Goal: Find contact information: Find contact information

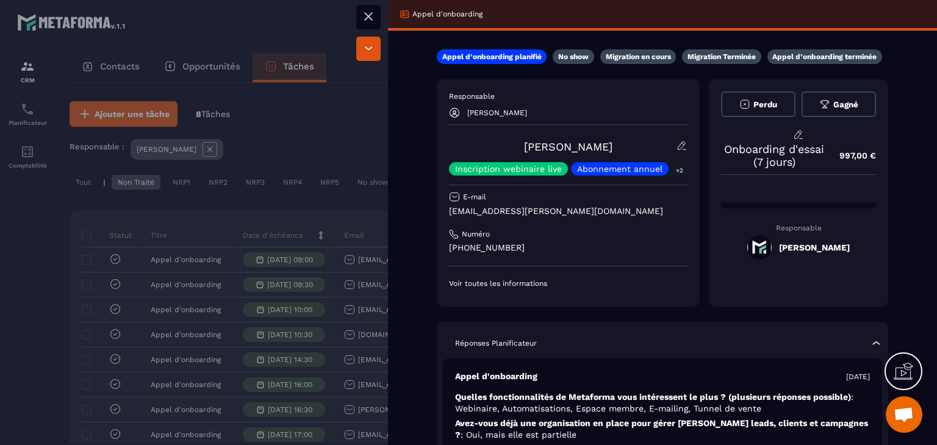
scroll to position [82, 0]
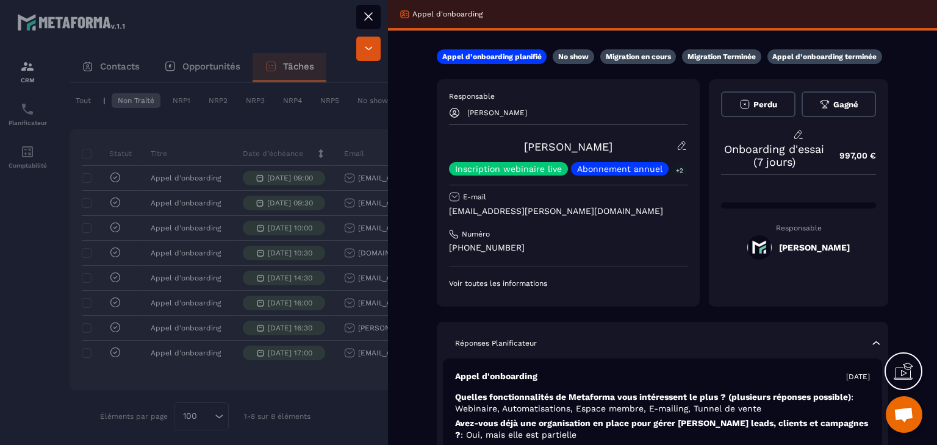
drag, startPoint x: 625, startPoint y: 145, endPoint x: 498, endPoint y: 146, distance: 126.9
click at [498, 146] on div "[PERSON_NAME] Inscription webinaire live Abonnement annuel +2" at bounding box center [568, 157] width 239 height 35
copy link "[PERSON_NAME]"
drag, startPoint x: 555, startPoint y: 208, endPoint x: 446, endPoint y: 207, distance: 109.2
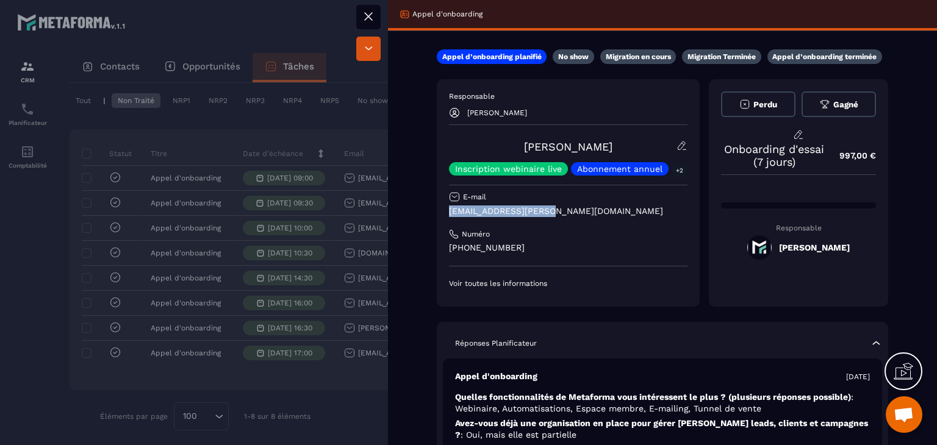
click at [446, 207] on div "Responsable [PERSON_NAME] Pierre-[PERSON_NAME] Inscription webinaire live Abonn…" at bounding box center [568, 193] width 263 height 228
copy p "[EMAIL_ADDRESS][PERSON_NAME][DOMAIN_NAME]"
click at [351, 145] on div at bounding box center [468, 222] width 937 height 445
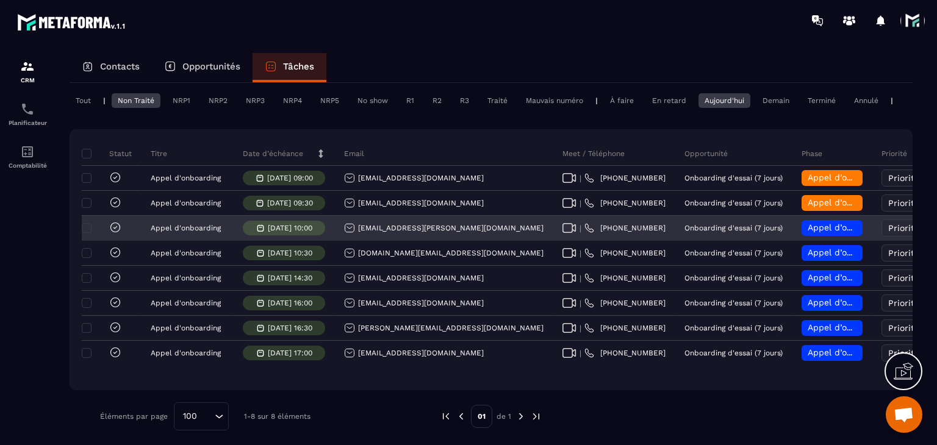
click at [808, 232] on span "Appel d’onboarding planifié" at bounding box center [865, 228] width 115 height 10
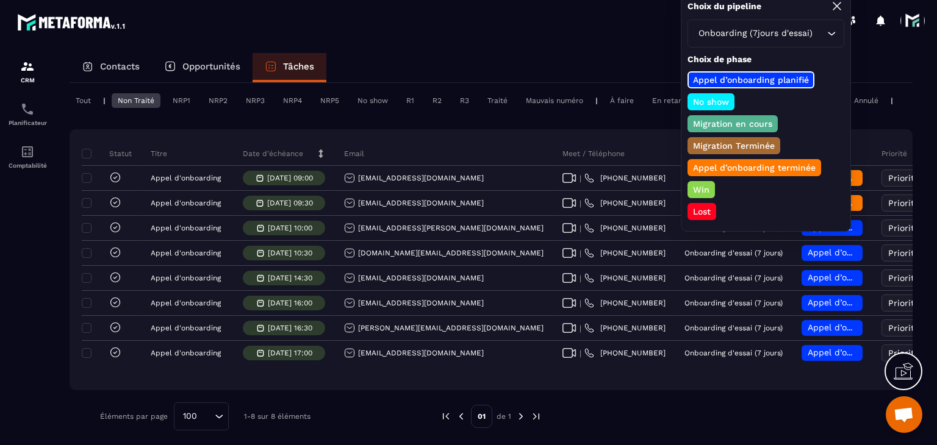
click at [733, 165] on p "Appel d’onboarding terminée" at bounding box center [754, 168] width 126 height 12
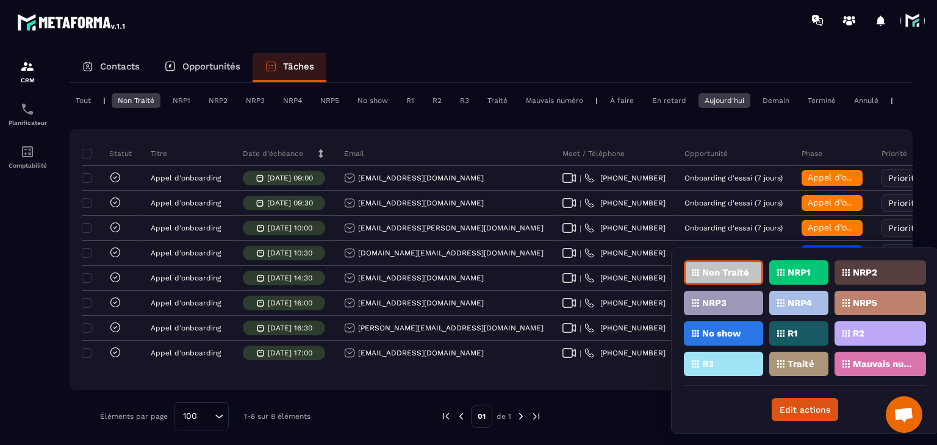
click at [782, 361] on icon at bounding box center [780, 364] width 7 height 7
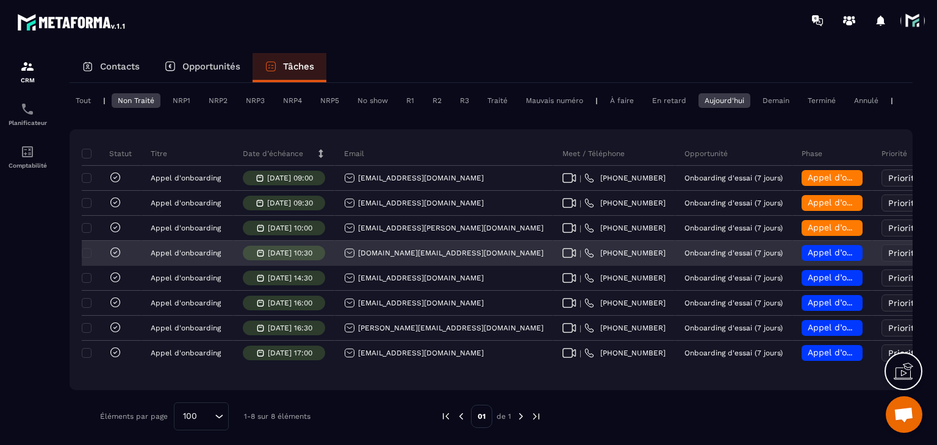
click at [563, 258] on div "| [PHONE_NUMBER]" at bounding box center [614, 253] width 103 height 10
click at [563, 258] on icon at bounding box center [570, 253] width 14 height 10
drag, startPoint x: 456, startPoint y: 266, endPoint x: 351, endPoint y: 257, distance: 105.3
click at [351, 257] on div "[DOMAIN_NAME][EMAIL_ADDRESS][DOMAIN_NAME]" at bounding box center [444, 254] width 218 height 24
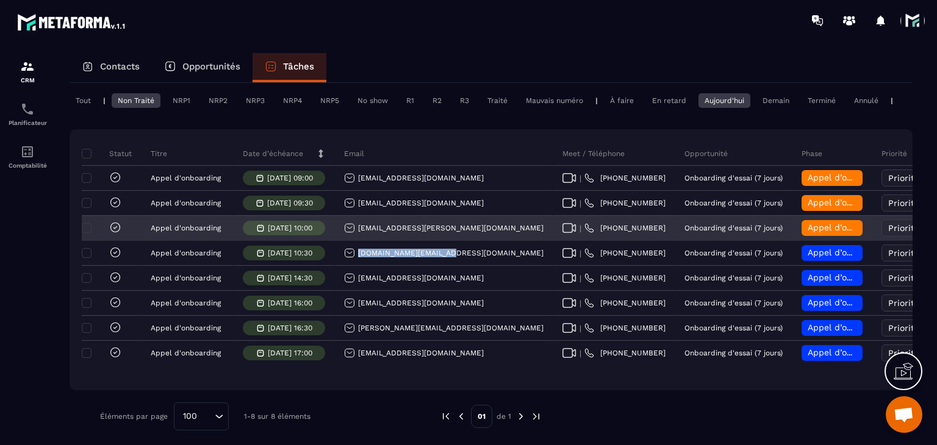
copy p "[DOMAIN_NAME][EMAIL_ADDRESS][DOMAIN_NAME]"
